Goal: Transaction & Acquisition: Obtain resource

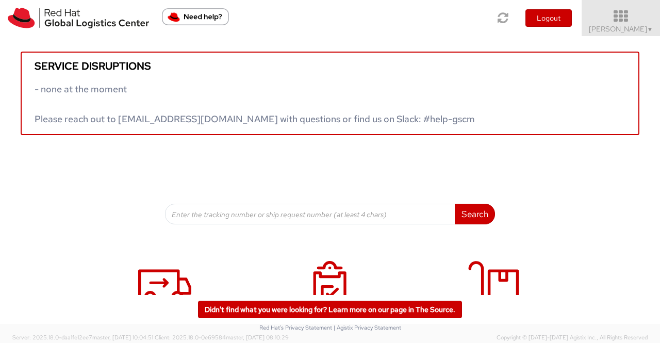
click at [650, 30] on span "▼" at bounding box center [650, 29] width 6 height 8
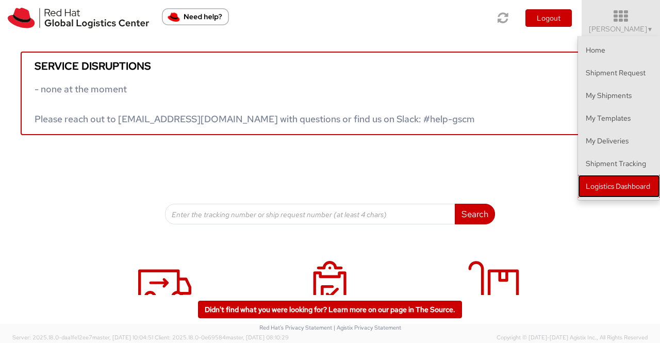
click at [619, 190] on link "Logistics Dashboard" at bounding box center [619, 186] width 82 height 23
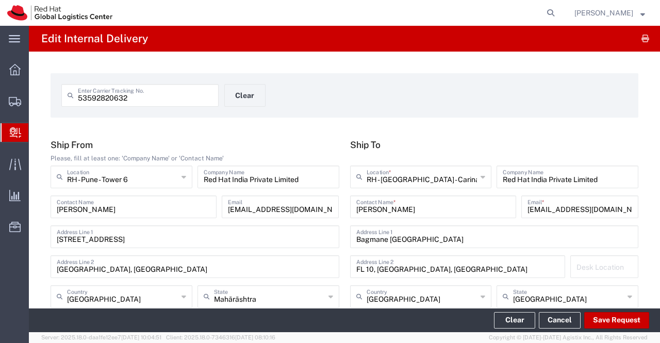
scroll to position [875, 0]
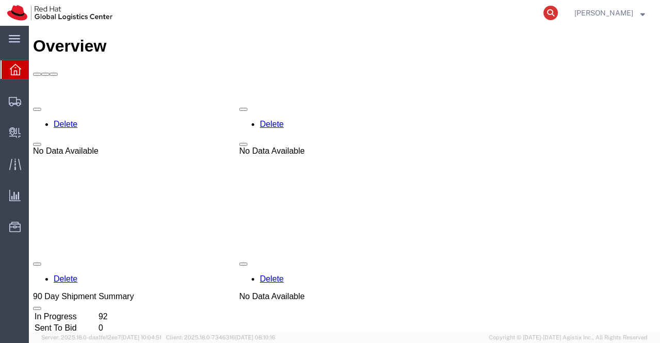
click at [548, 12] on icon at bounding box center [550, 13] width 14 height 14
paste input "392839428325"
type input "392839428325"
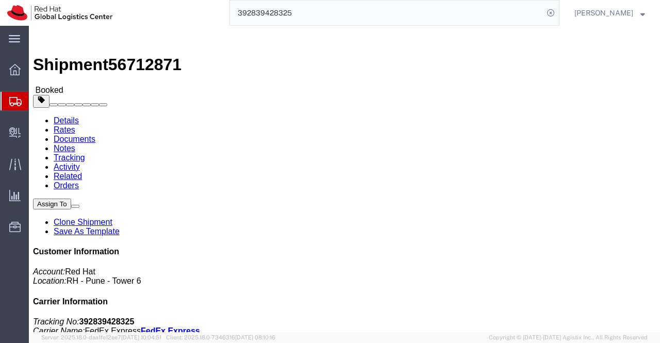
drag, startPoint x: 291, startPoint y: 239, endPoint x: 59, endPoint y: 61, distance: 292.4
click div "Leg 1 - Small Parcel"
drag, startPoint x: 389, startPoint y: 264, endPoint x: 292, endPoint y: 179, distance: 128.6
click div "Leg 1 - Small Parcel"
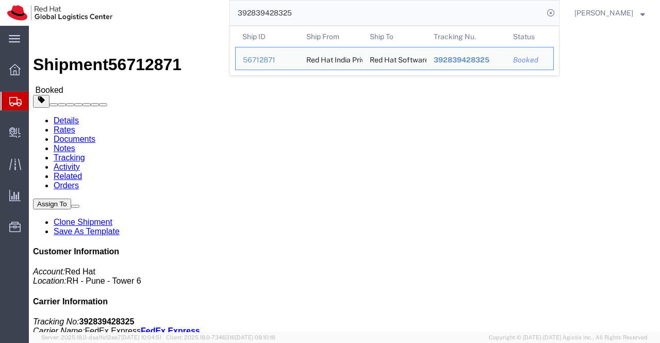
drag, startPoint x: 299, startPoint y: 11, endPoint x: 236, endPoint y: 10, distance: 62.9
click at [236, 10] on input "392839428325" at bounding box center [386, 13] width 313 height 25
click div "Leg 1 - Small Parcel"
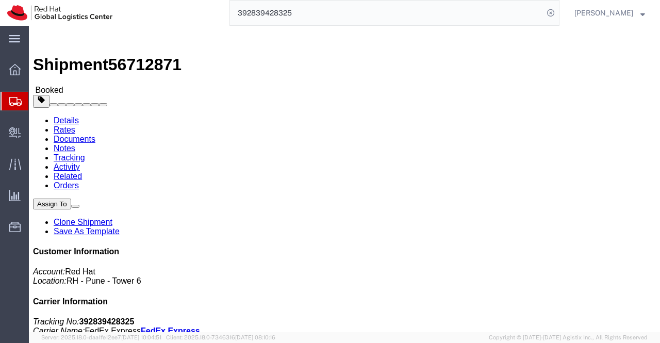
click link "Documents"
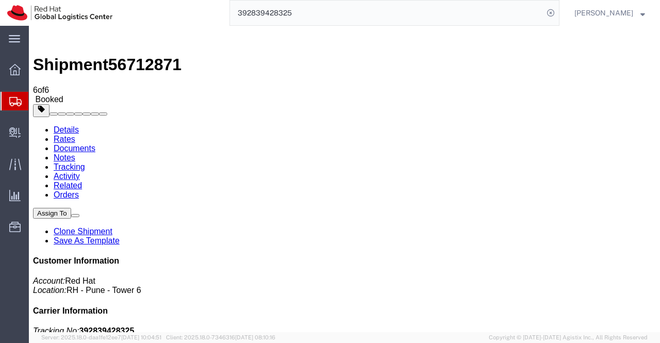
click at [67, 125] on link "Details" at bounding box center [66, 129] width 25 height 9
